Goal: Task Accomplishment & Management: Manage account settings

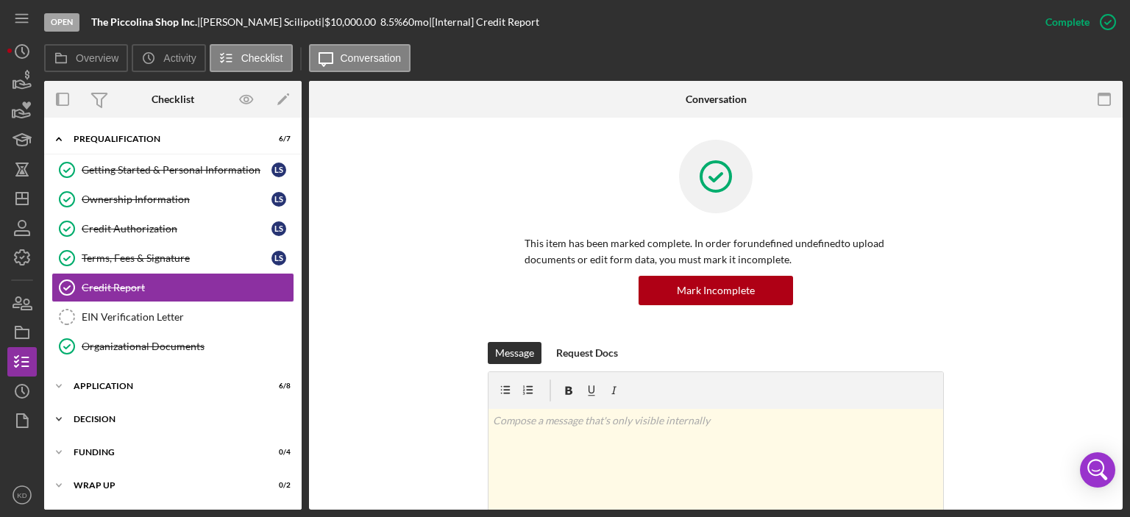
scroll to position [483, 0]
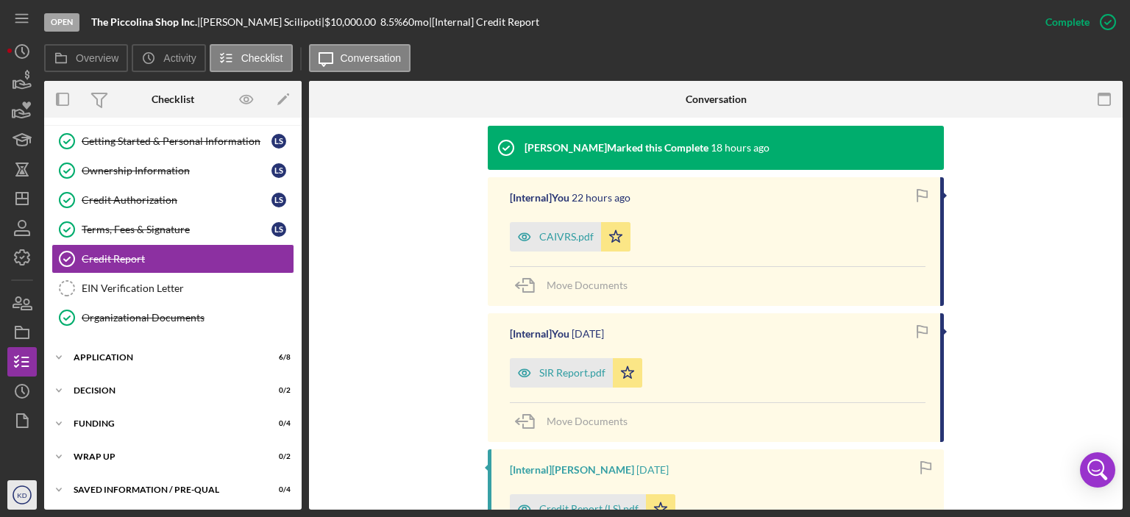
click at [20, 487] on circle "button" at bounding box center [22, 495] width 18 height 18
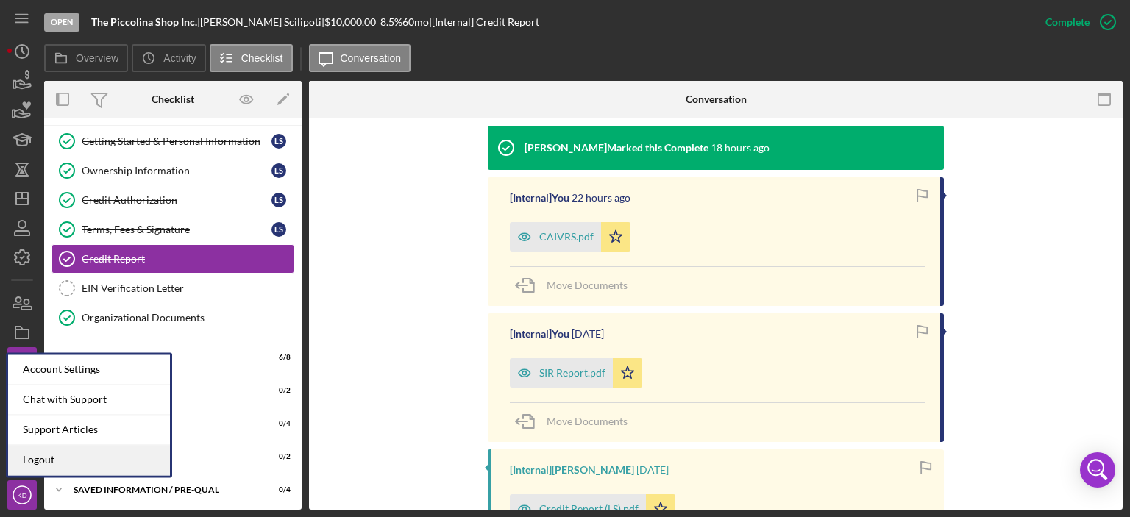
click at [21, 458] on link "Logout" at bounding box center [89, 460] width 162 height 30
